Goal: Check status: Check status

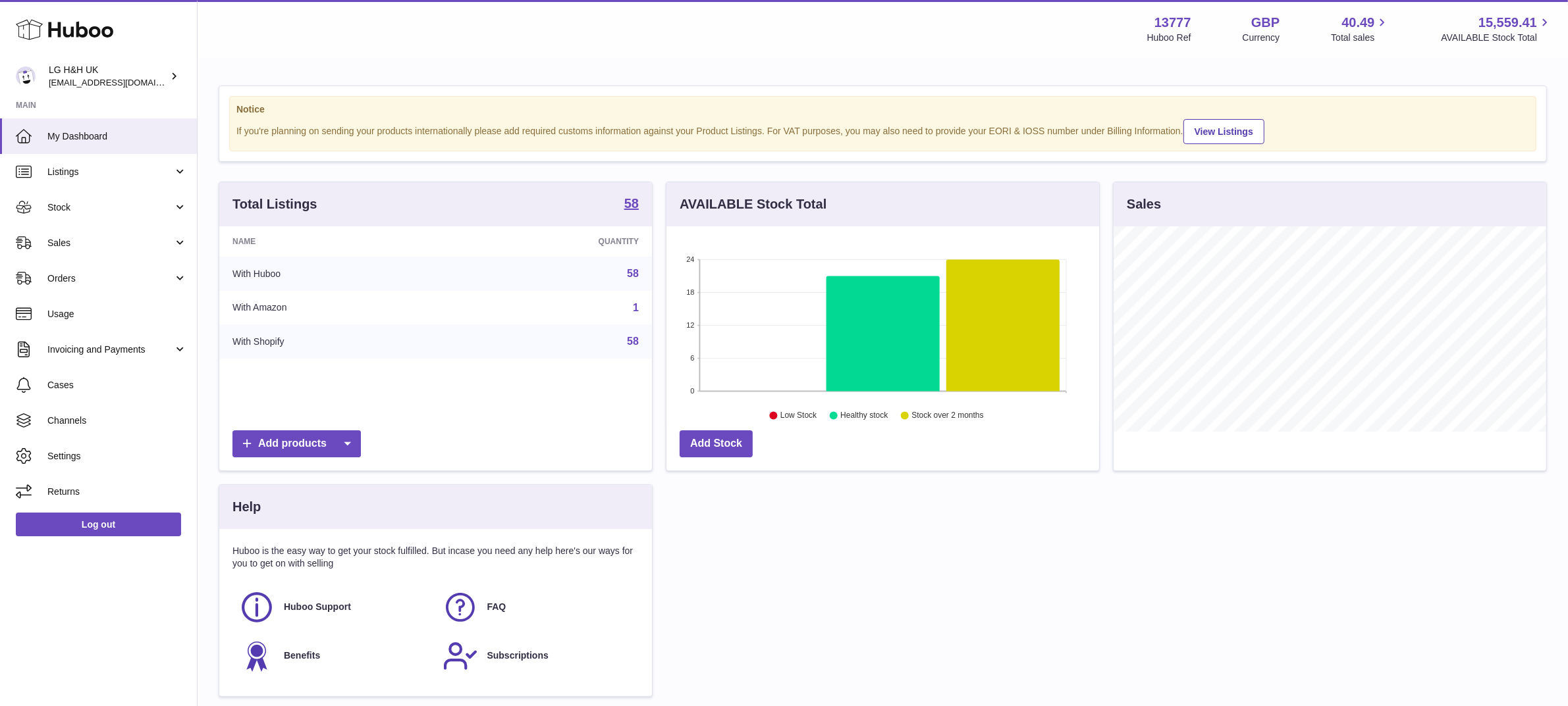
scroll to position [205, 432]
click at [56, 234] on link "Sales" at bounding box center [98, 243] width 197 height 36
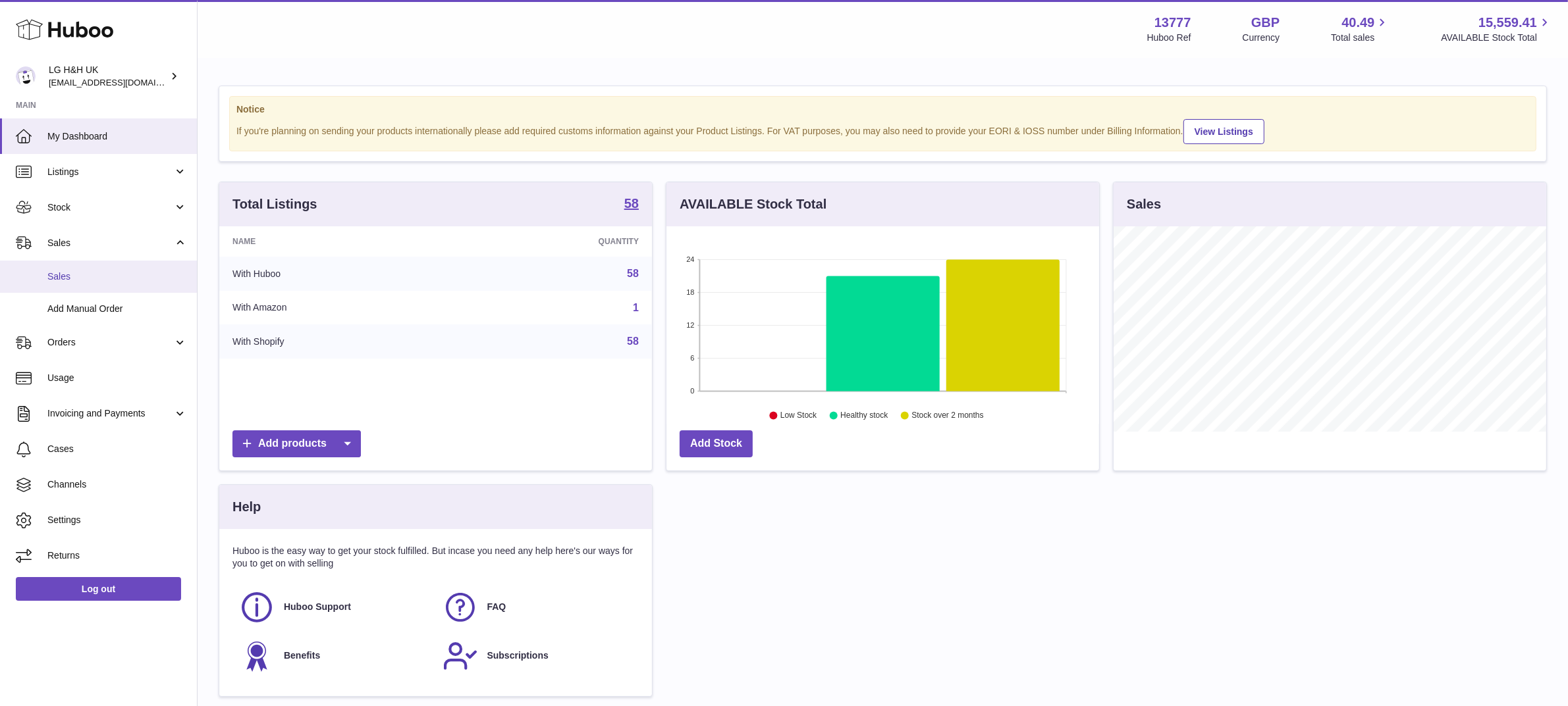
click at [56, 275] on span "Sales" at bounding box center [117, 276] width 139 height 13
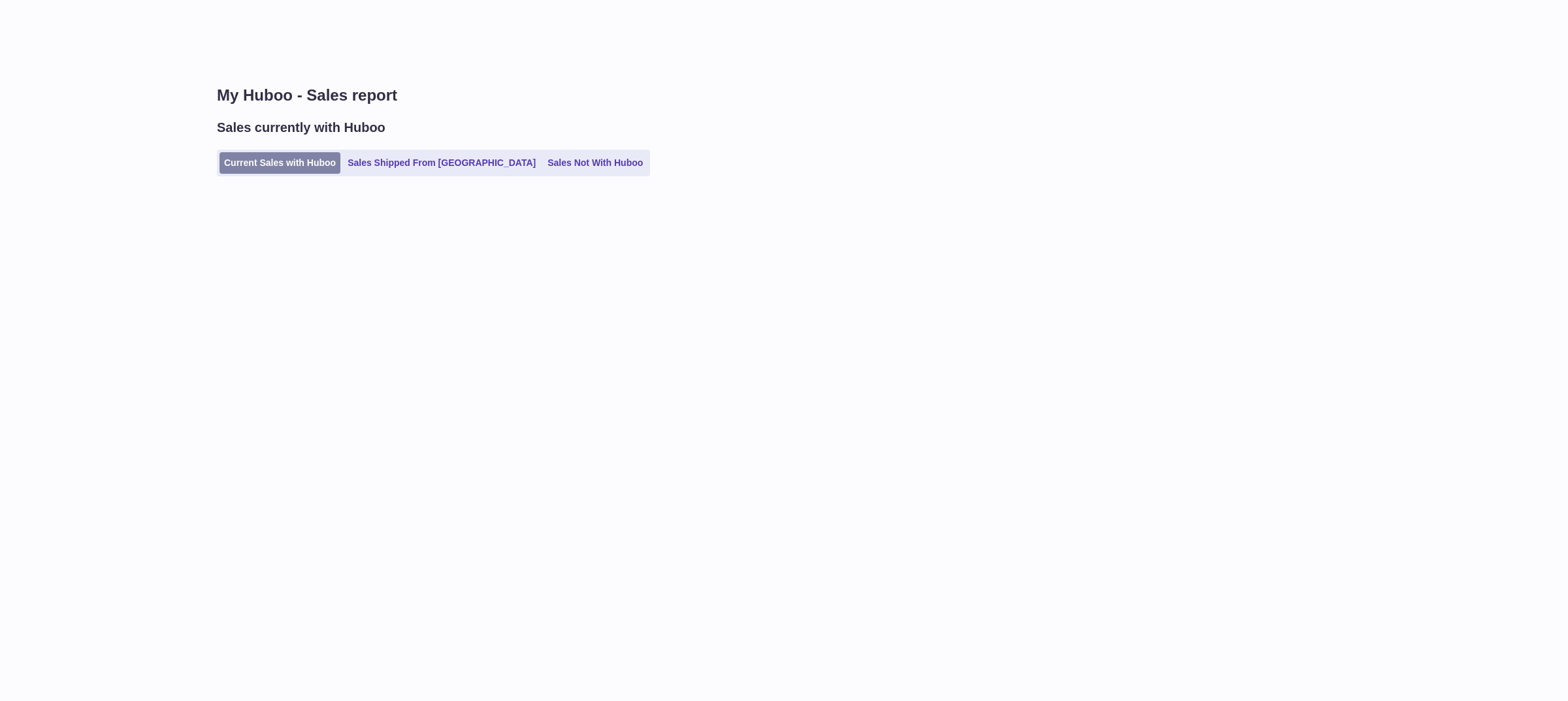
click at [252, 161] on link "Current Sales with Huboo" at bounding box center [280, 163] width 121 height 22
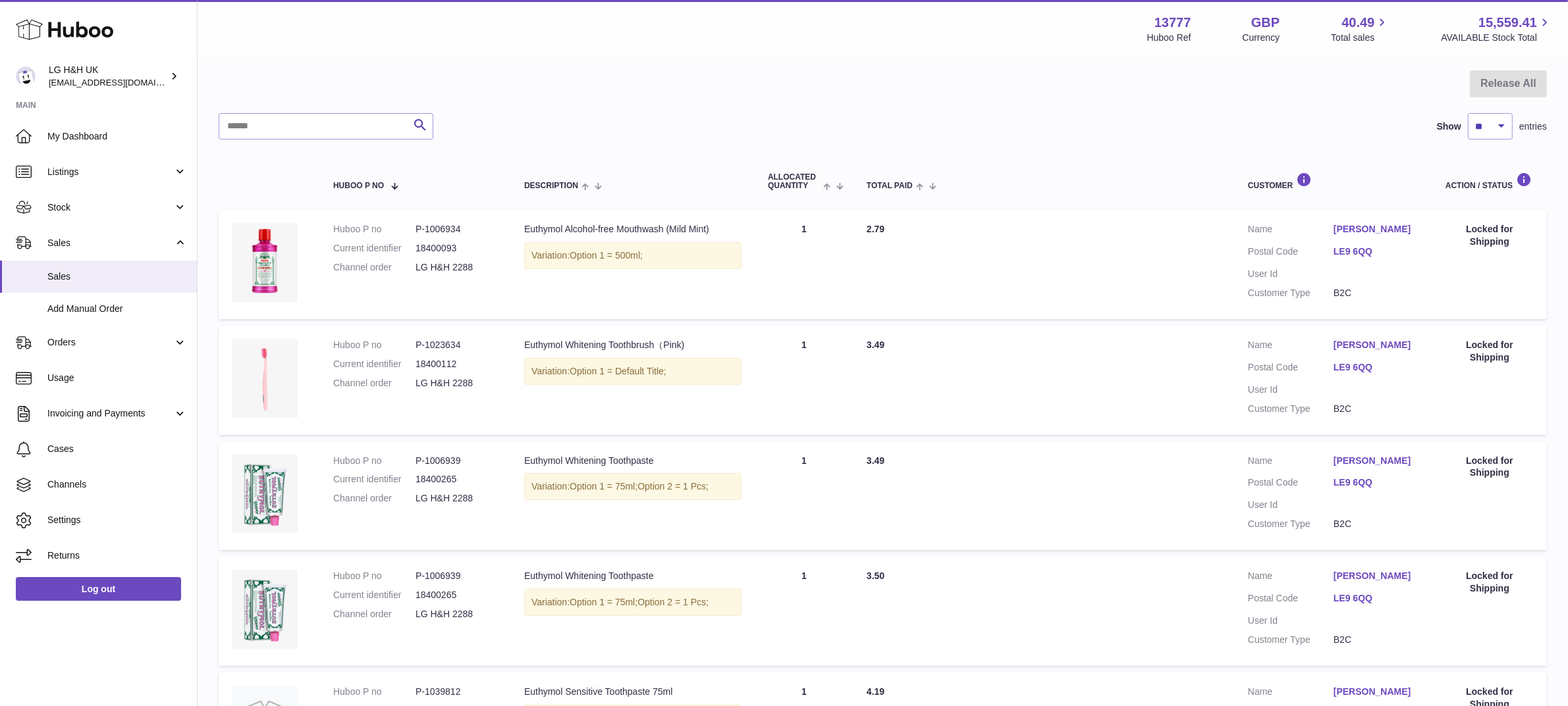
scroll to position [119, 0]
